Goal: Information Seeking & Learning: Learn about a topic

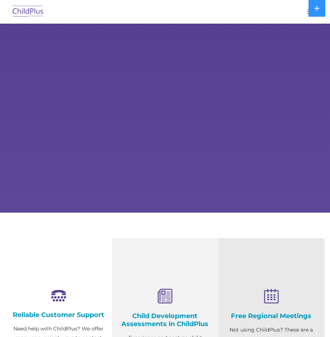
select select "MEDIUM"
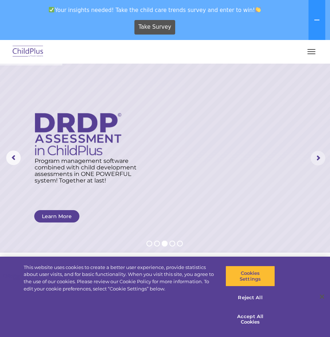
click at [318, 158] on rs-arrow at bounding box center [317, 158] width 15 height 15
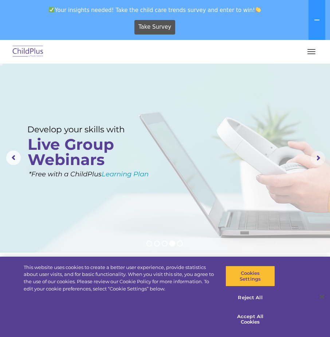
click at [319, 158] on rs-arrow at bounding box center [317, 158] width 15 height 15
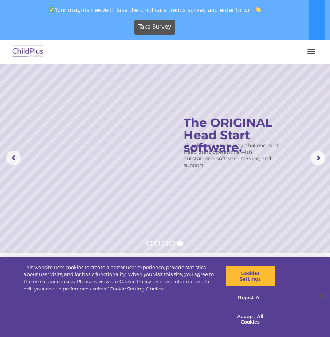
click at [316, 53] on button "button" at bounding box center [311, 52] width 15 height 12
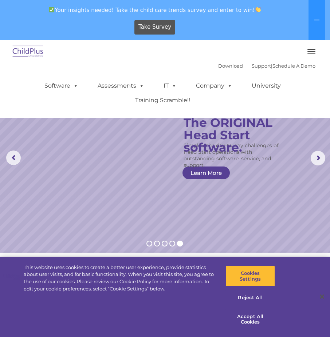
click at [27, 51] on img at bounding box center [28, 51] width 34 height 17
click at [36, 53] on img at bounding box center [28, 51] width 34 height 17
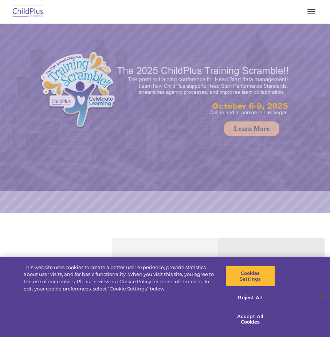
select select "MEDIUM"
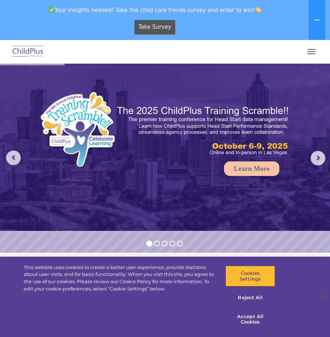
click at [309, 55] on button "button" at bounding box center [311, 52] width 15 height 12
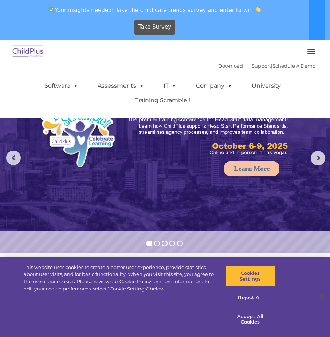
click at [28, 53] on img at bounding box center [28, 51] width 34 height 17
click at [67, 89] on link "Software" at bounding box center [61, 86] width 48 height 15
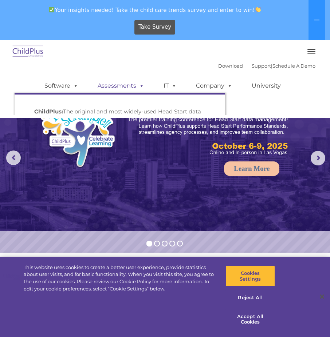
click at [118, 83] on link "Assessments" at bounding box center [120, 86] width 61 height 15
click at [129, 87] on link "Assessments" at bounding box center [120, 86] width 61 height 15
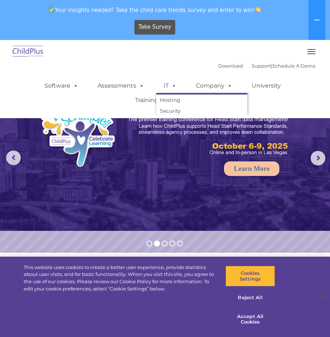
click at [165, 86] on link "IT" at bounding box center [170, 86] width 28 height 15
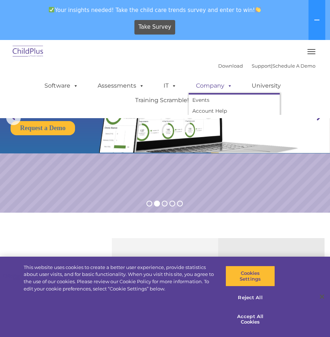
click at [221, 89] on link "Company" at bounding box center [214, 86] width 51 height 15
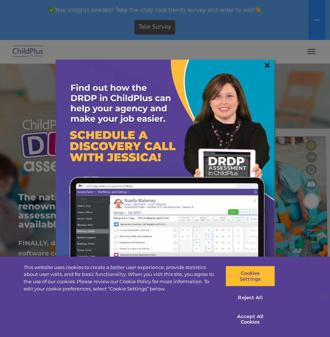
click at [265, 64] on link "×" at bounding box center [267, 65] width 8 height 7
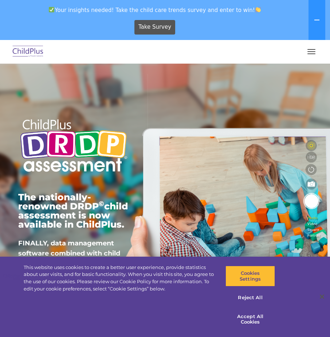
click at [308, 49] on span "button" at bounding box center [311, 49] width 8 height 1
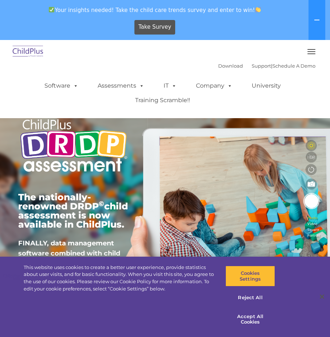
click at [32, 54] on img at bounding box center [28, 51] width 34 height 17
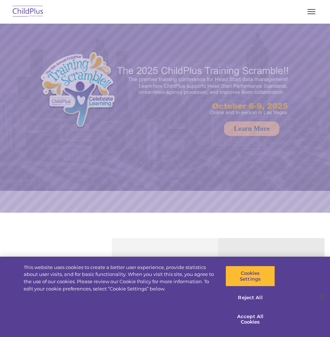
select select "MEDIUM"
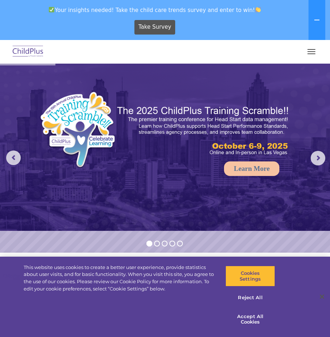
click at [317, 52] on button "button" at bounding box center [311, 52] width 15 height 12
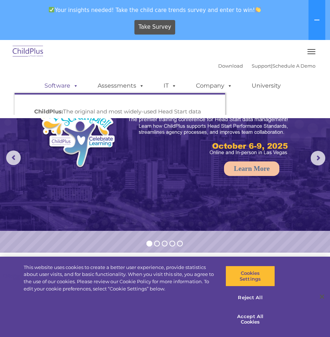
click at [55, 85] on link "Software" at bounding box center [61, 86] width 48 height 15
click at [64, 86] on link "Software" at bounding box center [61, 86] width 48 height 15
click at [74, 87] on span at bounding box center [74, 85] width 8 height 7
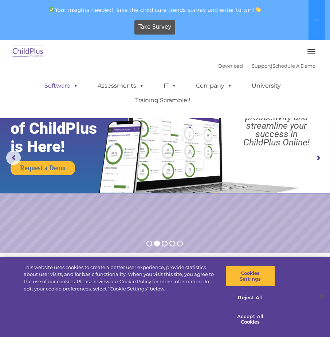
click at [49, 88] on link "Software" at bounding box center [61, 86] width 48 height 15
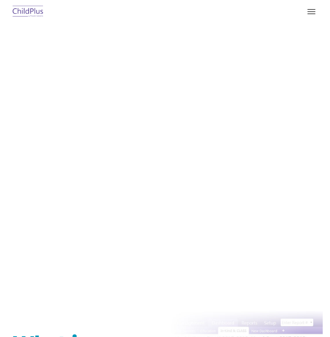
click at [170, 28] on div "Request Pricing ChildPlus is an all-in-one software solution for Head Start, EH…" at bounding box center [164, 150] width 315 height 252
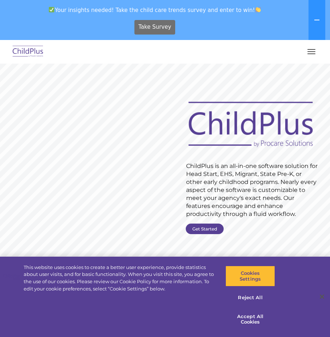
click at [165, 30] on span "Take Survey" at bounding box center [154, 27] width 33 height 13
